Goal: Task Accomplishment & Management: Use online tool/utility

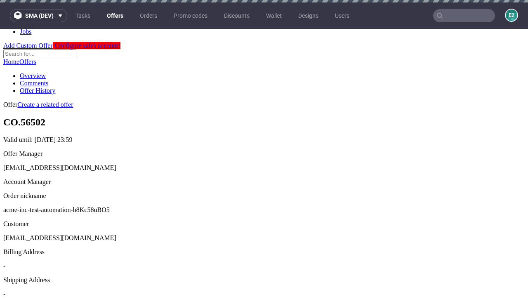
scroll to position [2, 0]
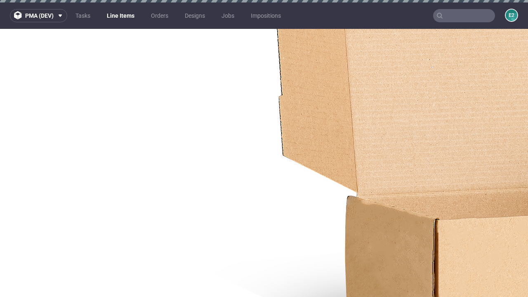
select select "accepted"
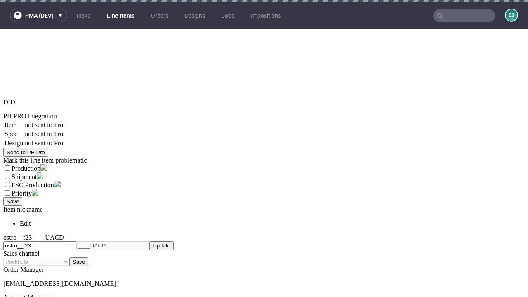
scroll to position [2, 0]
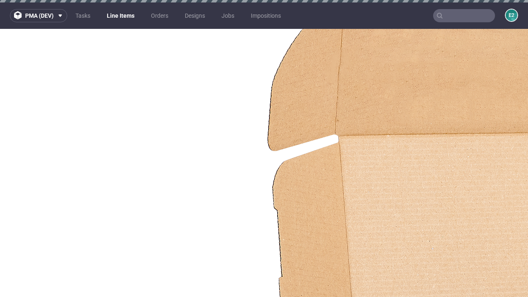
select select "received"
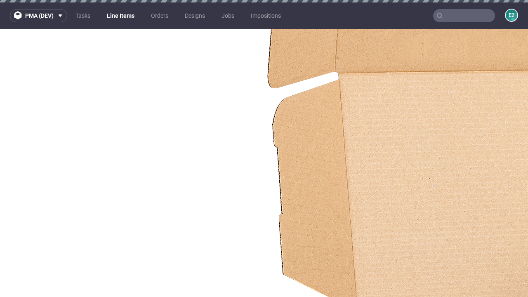
scroll to position [1232, 0]
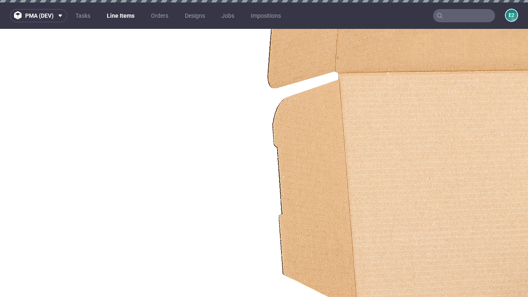
select select "accepted_dtp_issue_reprint"
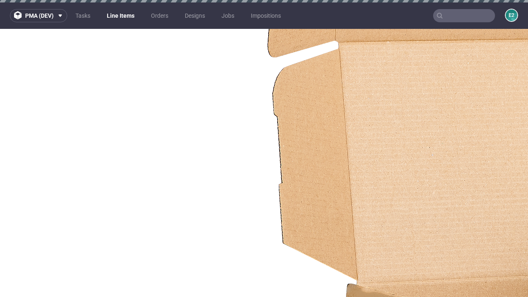
scroll to position [1263, 0]
